Goal: Transaction & Acquisition: Subscribe to service/newsletter

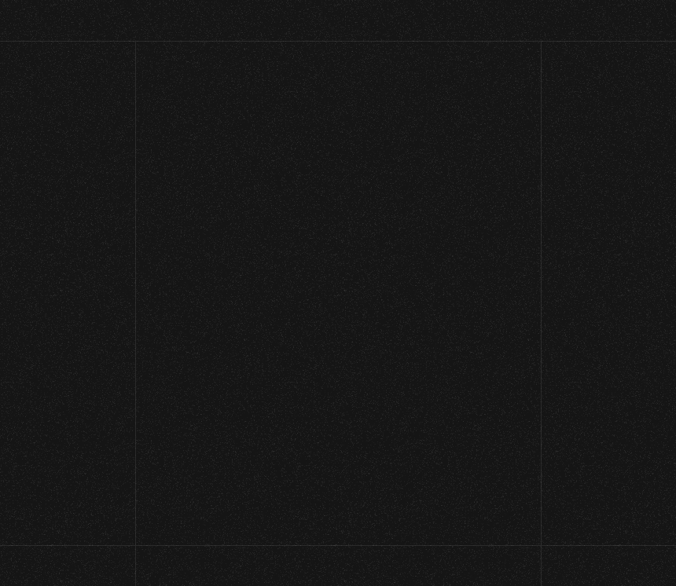
scroll to position [58, 0]
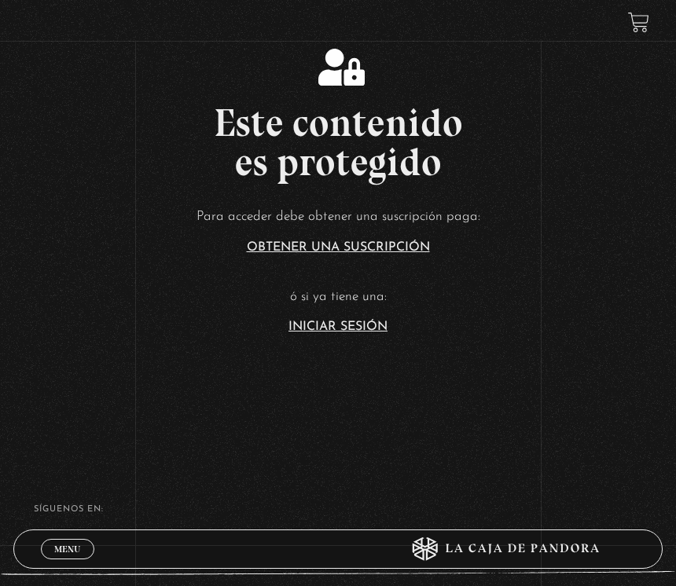
click at [346, 333] on link "Iniciar Sesión" at bounding box center [337, 327] width 99 height 13
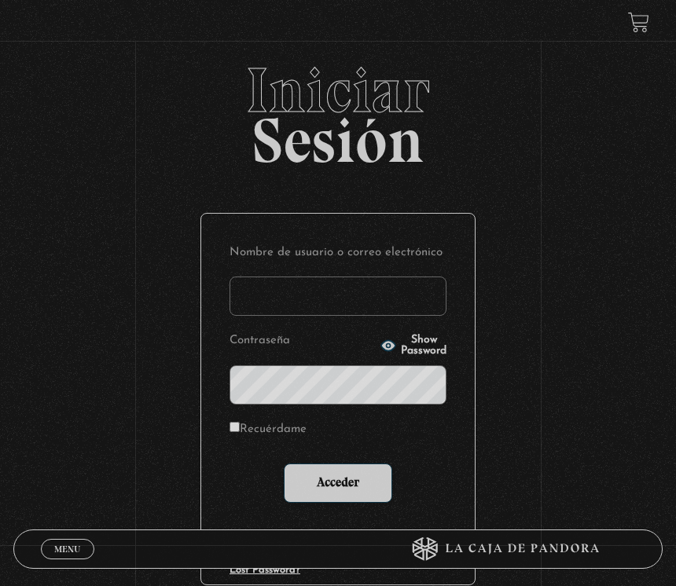
click at [334, 302] on input "Nombre de usuario o correo electrónico" at bounding box center [337, 296] width 217 height 39
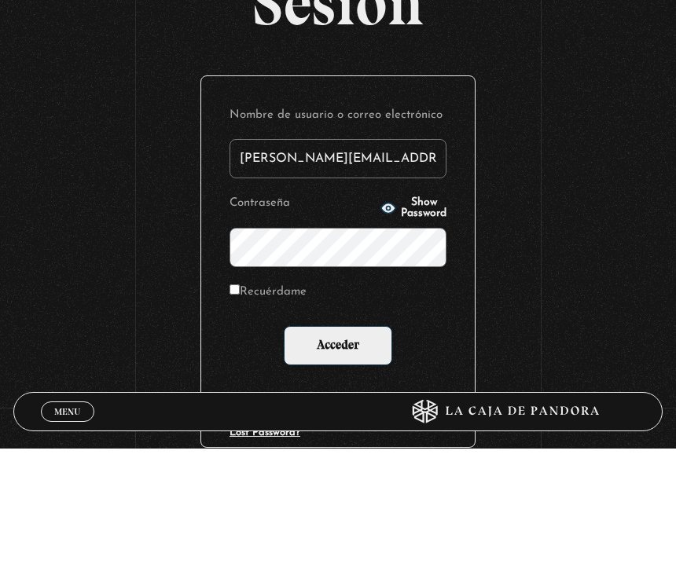
type input "katherine.mobre@gmail.com"
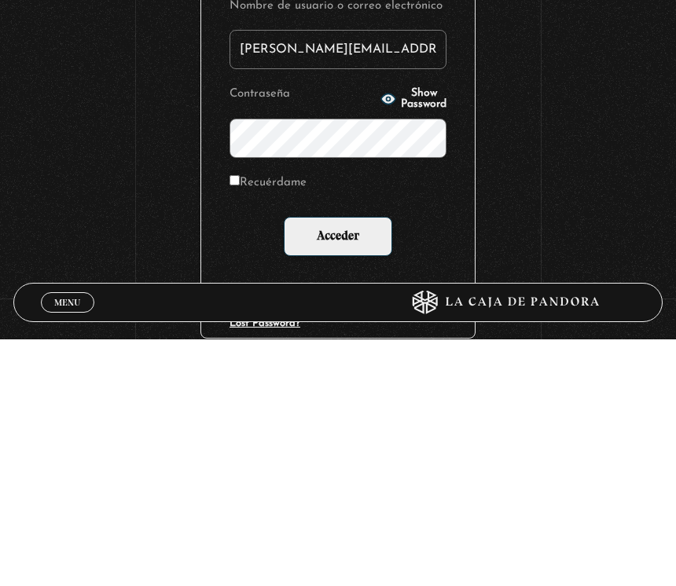
click at [410, 335] on span "Show Password" at bounding box center [424, 346] width 46 height 22
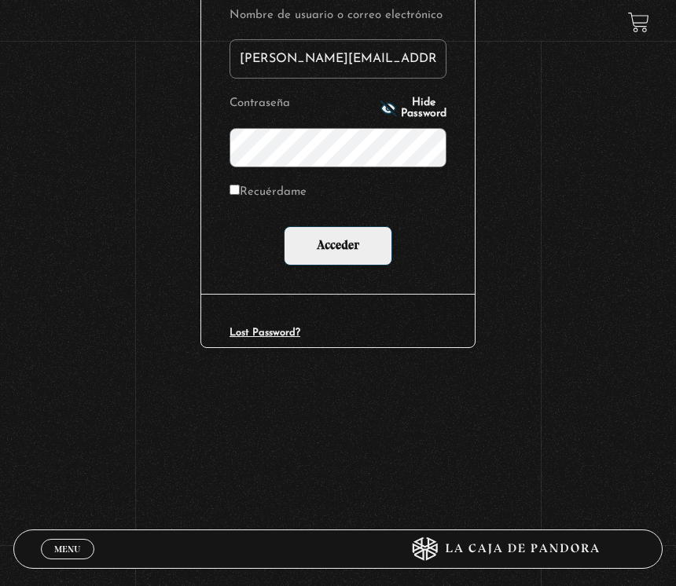
click at [352, 253] on input "Acceder" at bounding box center [338, 245] width 108 height 39
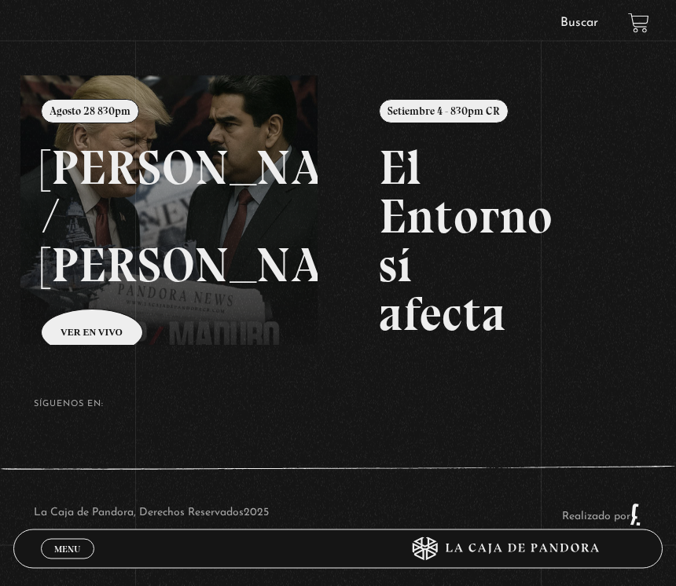
scroll to position [157, 0]
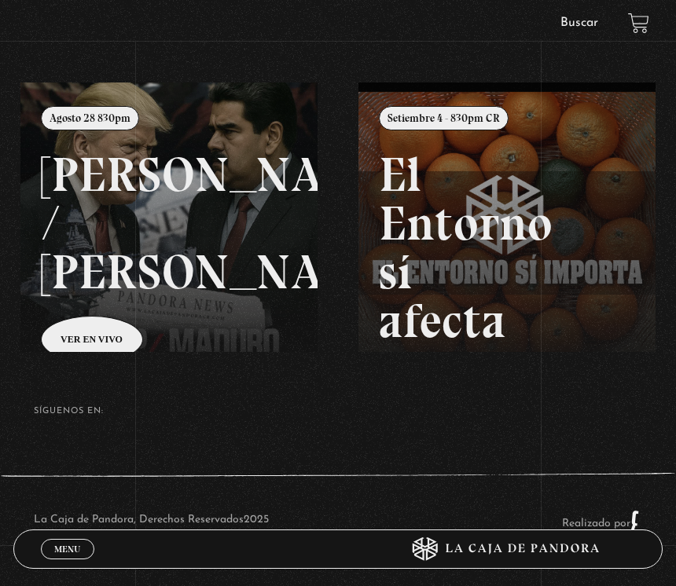
click at [65, 559] on link "Menu Cerrar" at bounding box center [67, 549] width 53 height 20
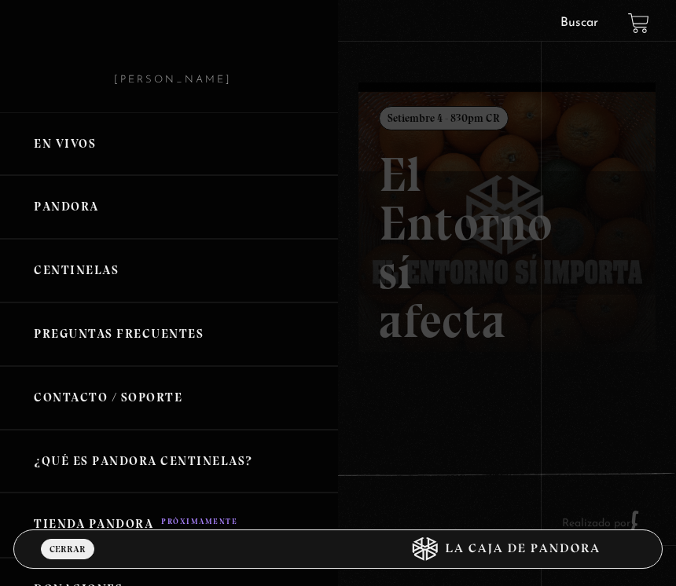
scroll to position [0, 0]
click at [92, 214] on link "Pandora" at bounding box center [169, 207] width 338 height 64
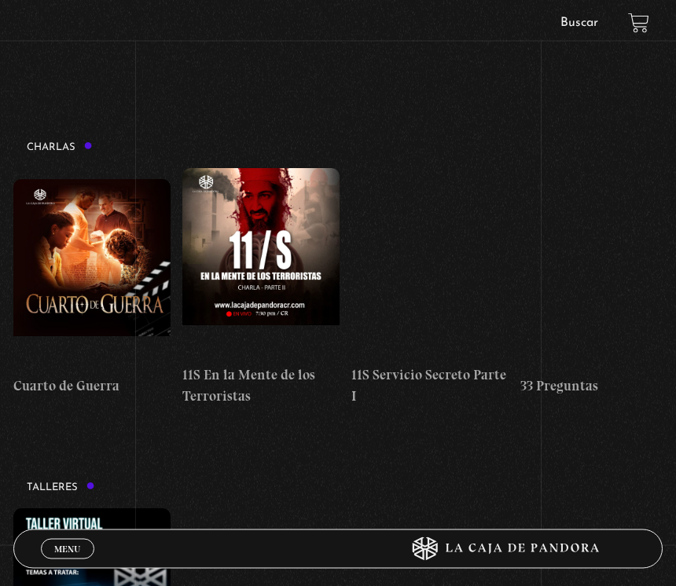
scroll to position [193, 0]
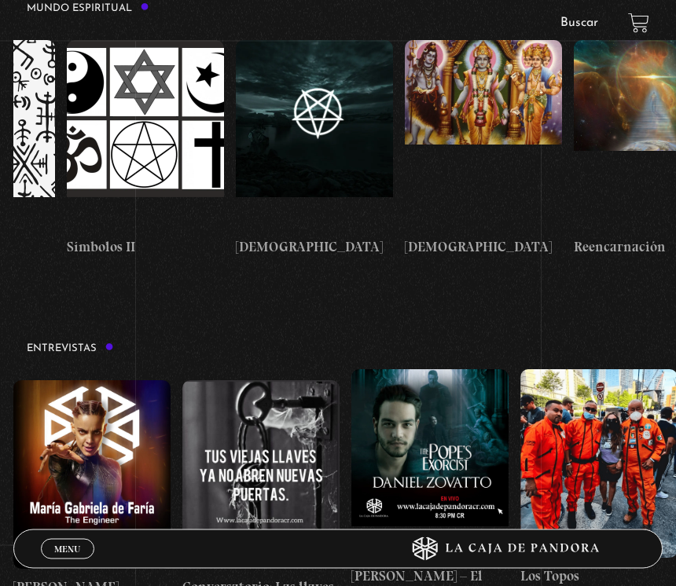
scroll to position [0, 0]
click at [101, 381] on figure at bounding box center [91, 475] width 157 height 189
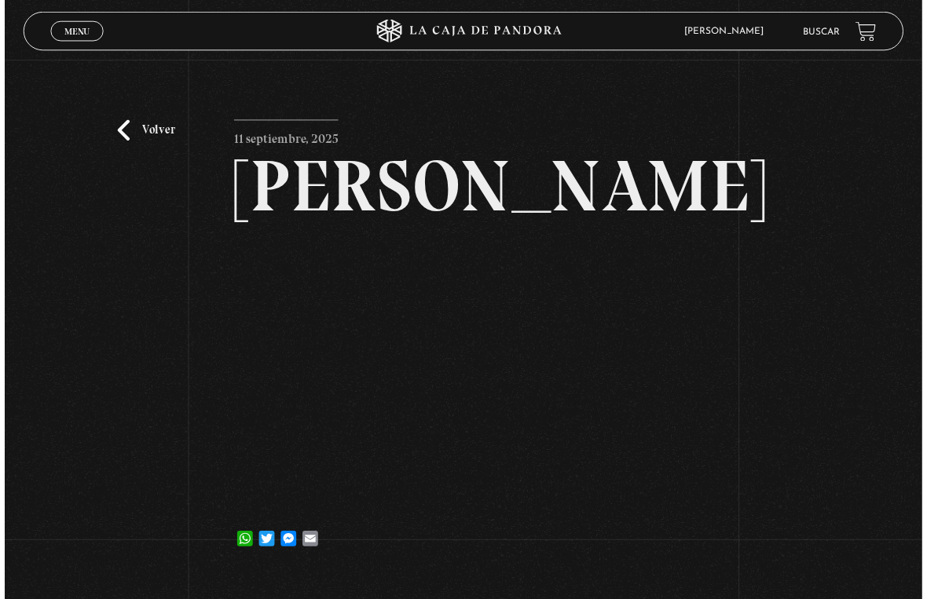
scroll to position [19, 0]
